Goal: Task Accomplishment & Management: Manage account settings

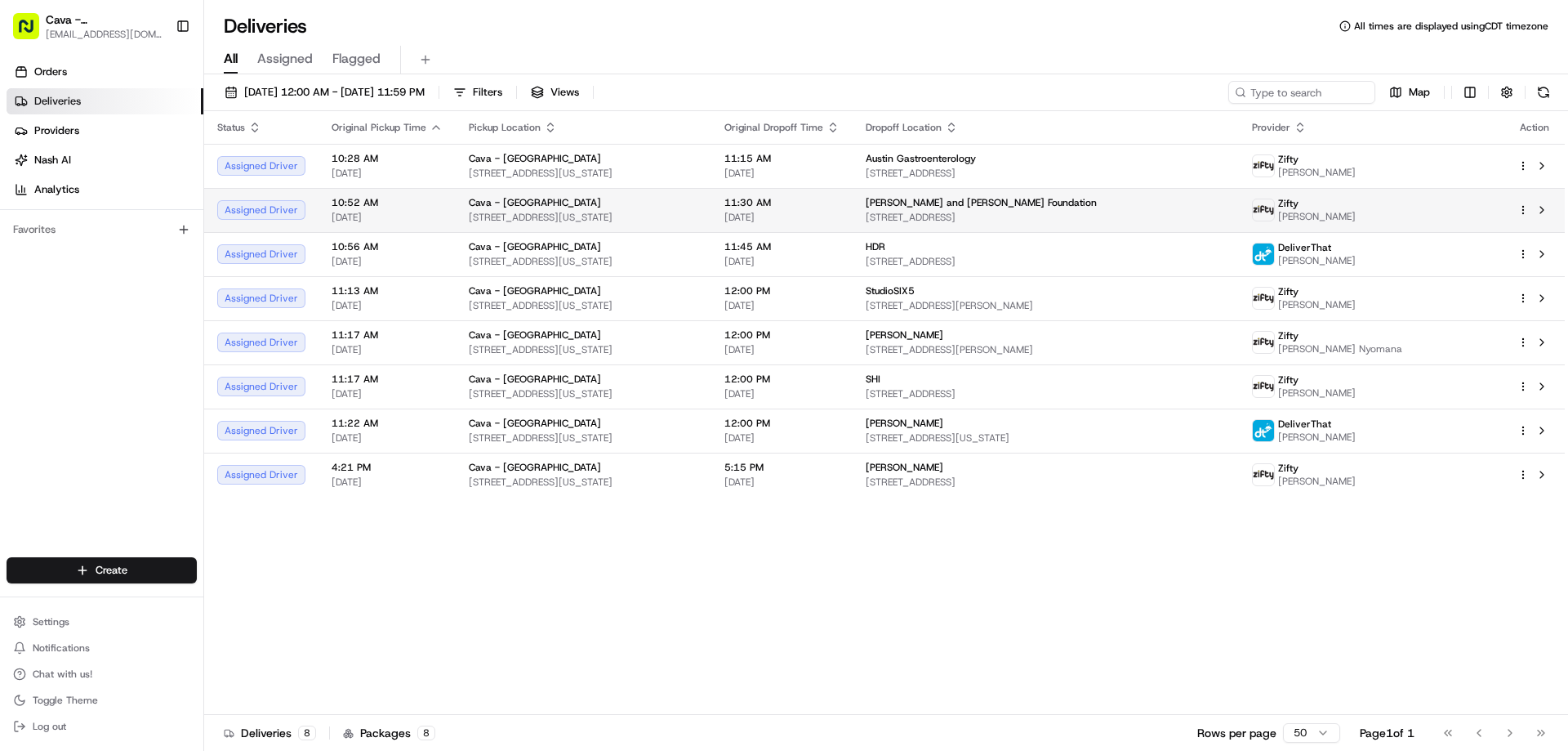
click at [1522, 211] on html "Cava - [GEOGRAPHIC_DATA] [EMAIL_ADDRESS][DOMAIN_NAME] Toggle Sidebar Orders Del…" at bounding box center [784, 375] width 1568 height 751
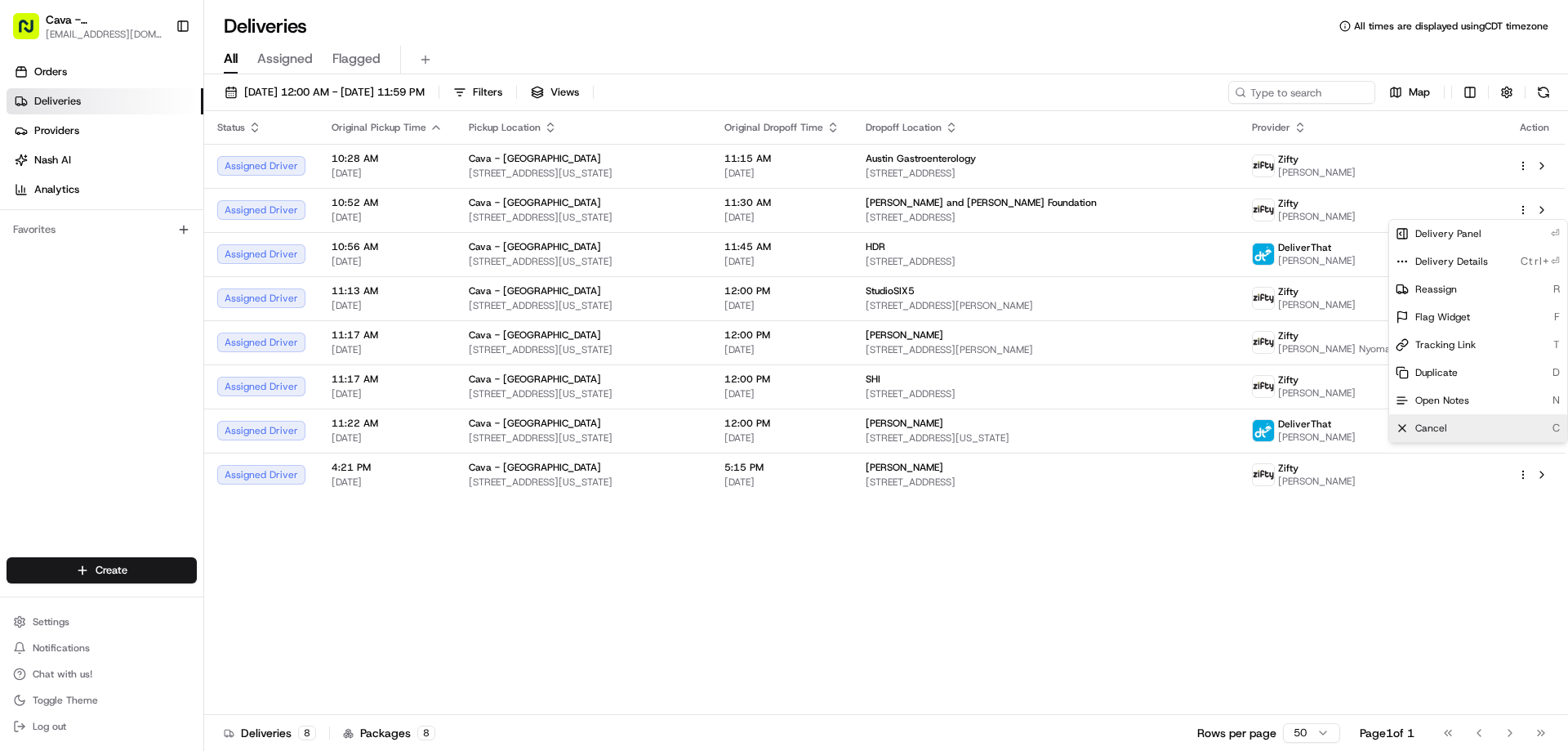
click at [1436, 434] on span "Cancel" at bounding box center [1431, 428] width 32 height 13
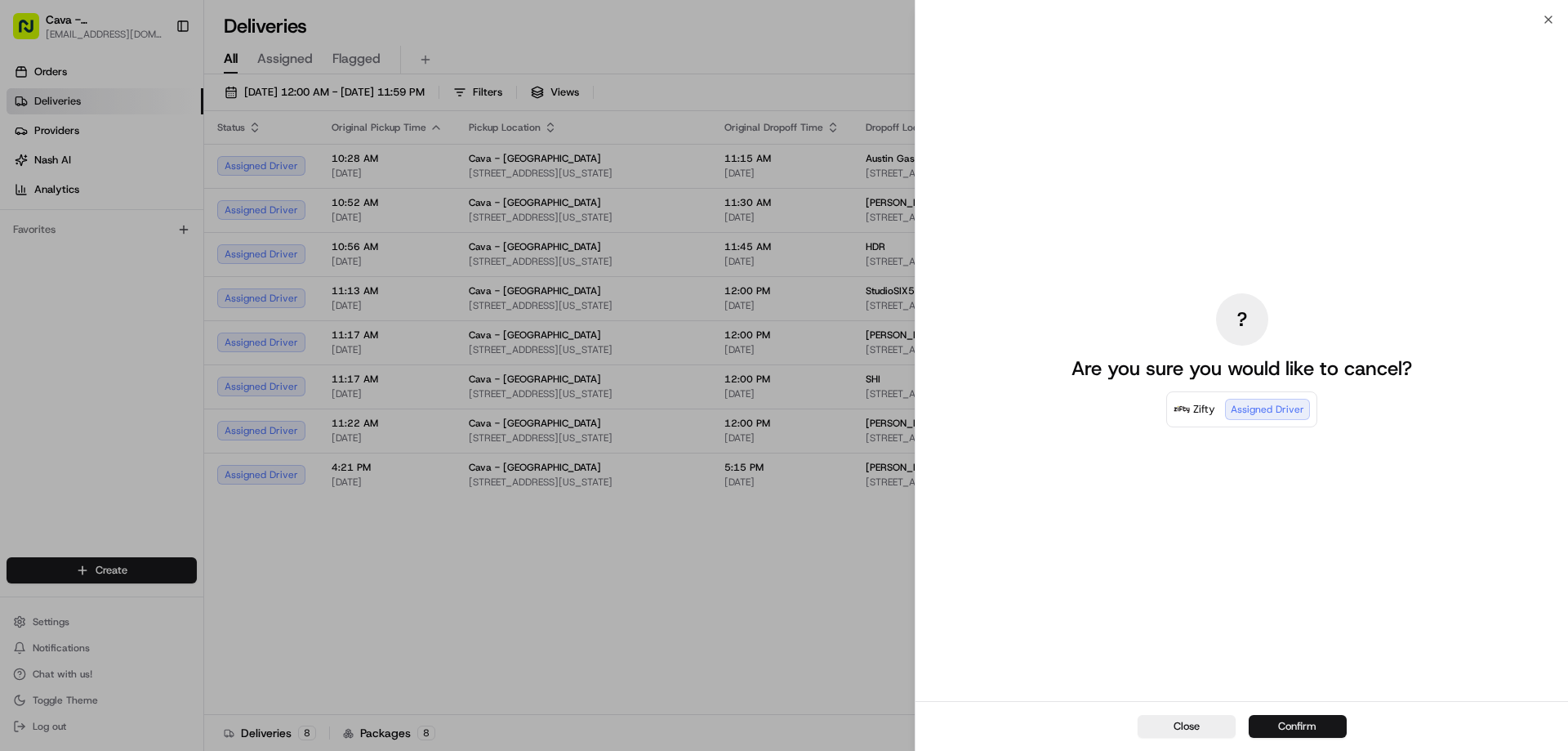
click at [1292, 721] on button "Confirm" at bounding box center [1298, 726] width 98 height 23
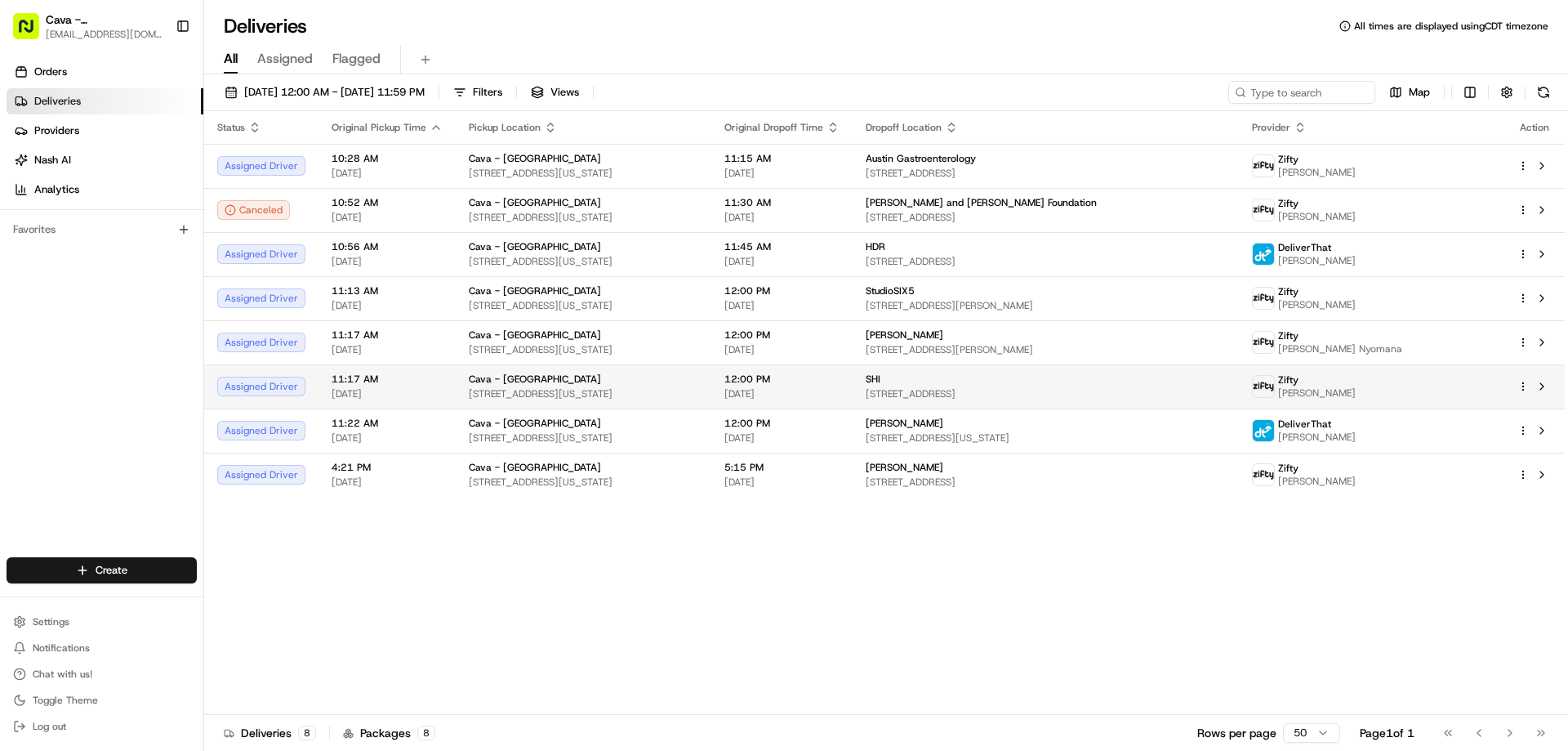
click at [1523, 388] on html "Cava - [GEOGRAPHIC_DATA] [EMAIL_ADDRESS][DOMAIN_NAME] Toggle Sidebar Orders Del…" at bounding box center [784, 375] width 1568 height 751
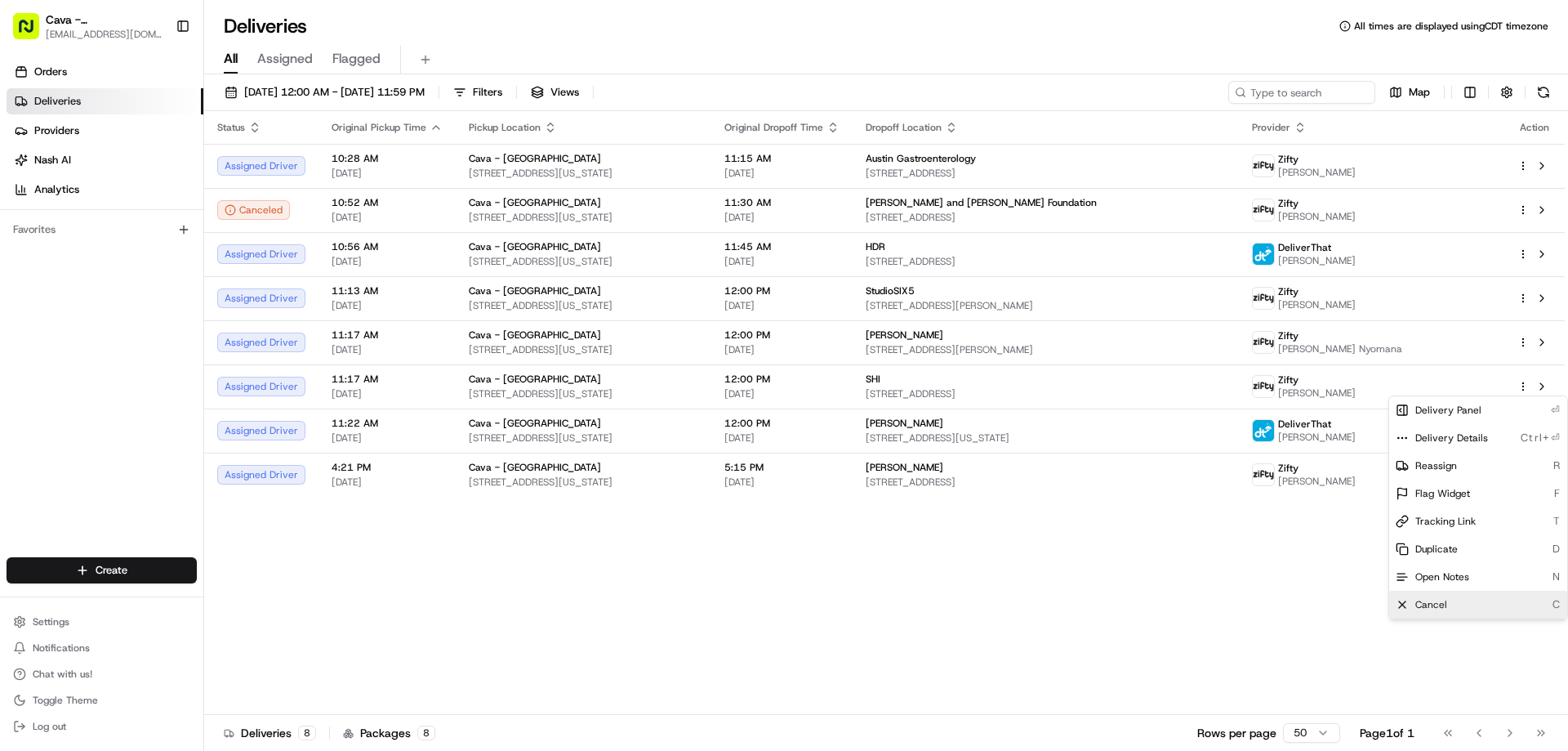
click at [1431, 604] on span "Cancel" at bounding box center [1431, 605] width 32 height 13
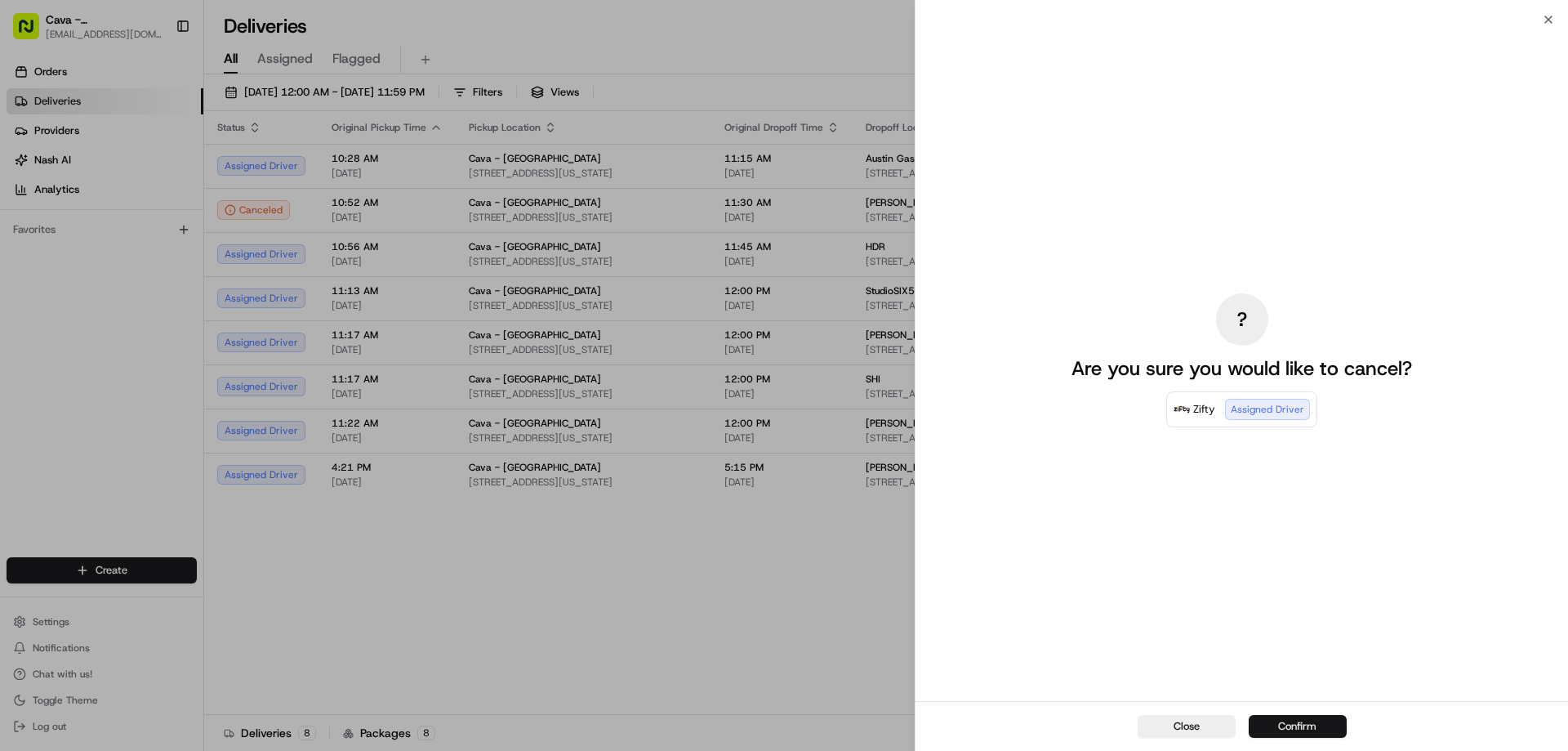
click at [1308, 726] on button "Confirm" at bounding box center [1298, 726] width 98 height 23
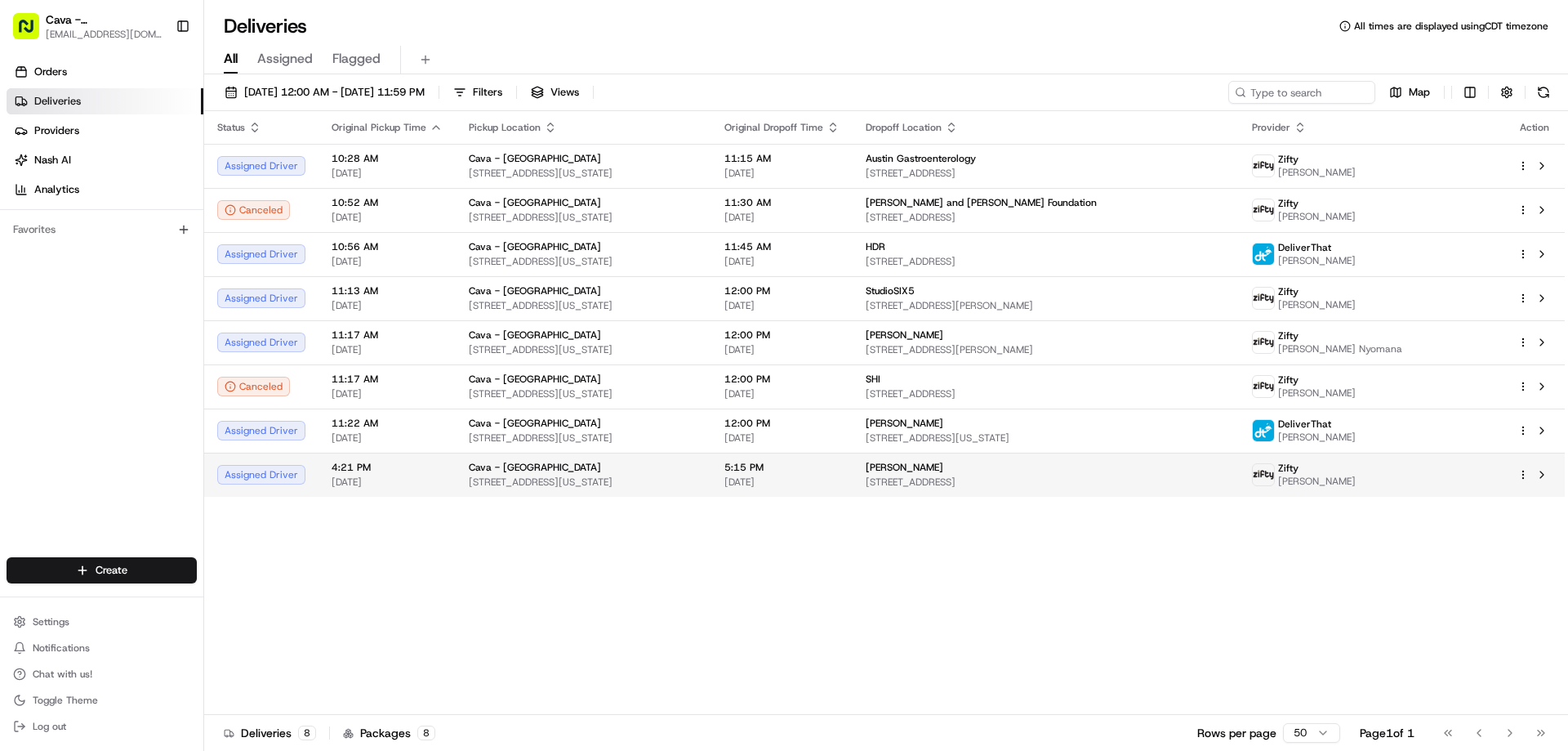
click at [1522, 478] on html "Cava - [GEOGRAPHIC_DATA] [EMAIL_ADDRESS][DOMAIN_NAME] Toggle Sidebar Orders Del…" at bounding box center [784, 375] width 1568 height 751
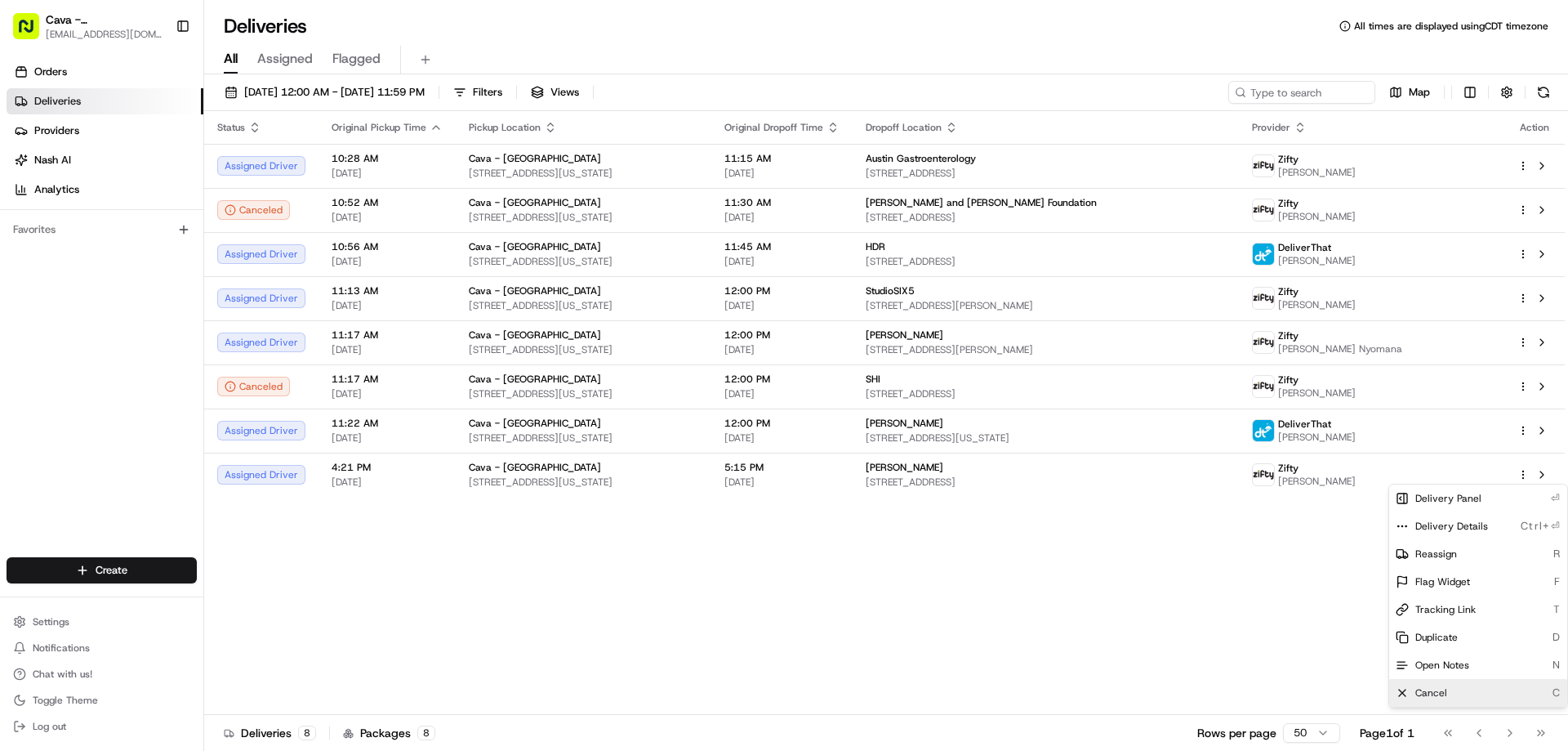
click at [1424, 693] on span "Cancel" at bounding box center [1431, 693] width 32 height 13
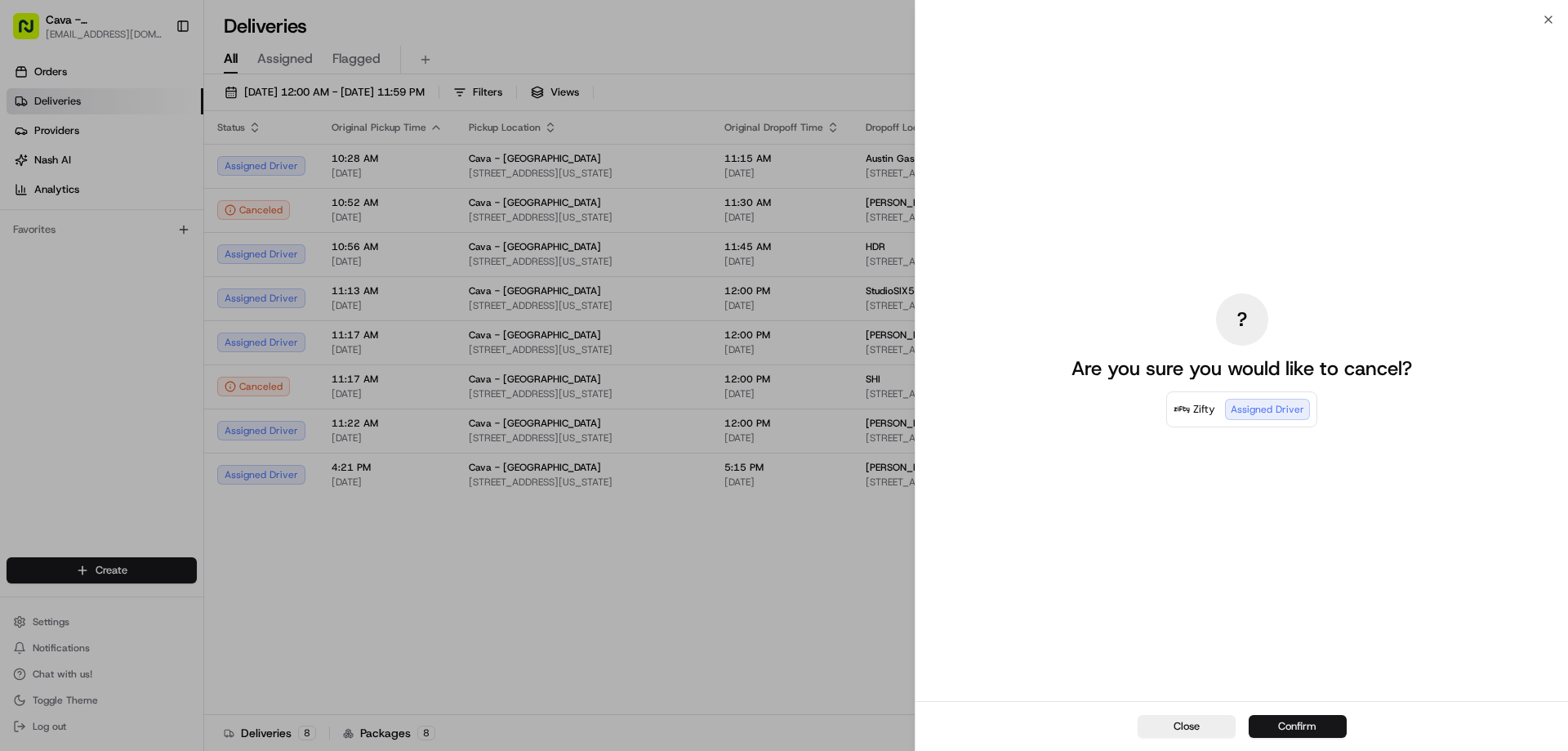
click at [1296, 719] on button "Confirm" at bounding box center [1298, 726] width 98 height 23
